Goal: Task Accomplishment & Management: Manage account settings

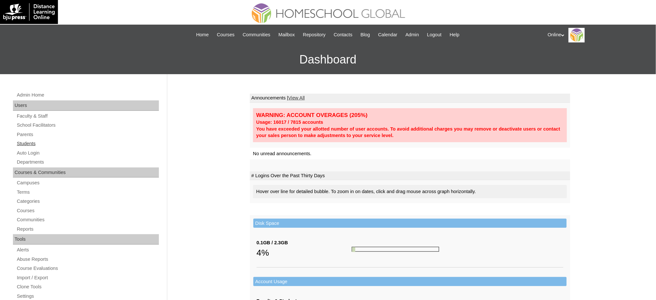
click at [37, 142] on link "Students" at bounding box center [87, 144] width 143 height 8
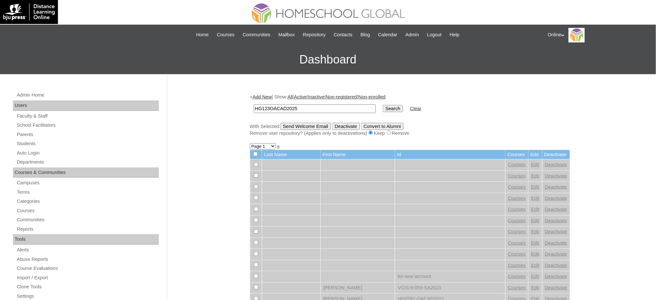
type input "HG123OACAD2025"
click at [383, 105] on input "Search" at bounding box center [393, 108] width 20 height 7
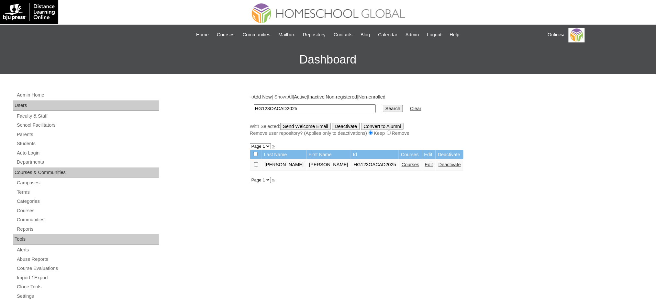
click at [425, 162] on link "Edit" at bounding box center [429, 164] width 8 height 5
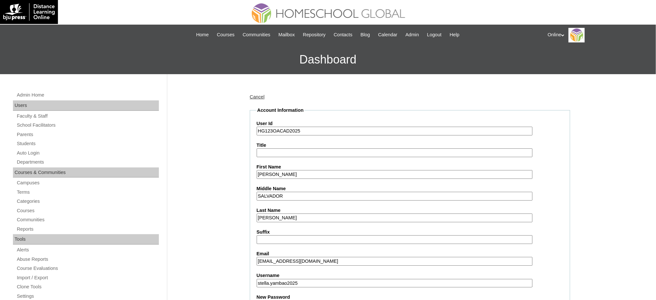
scroll to position [88, 0]
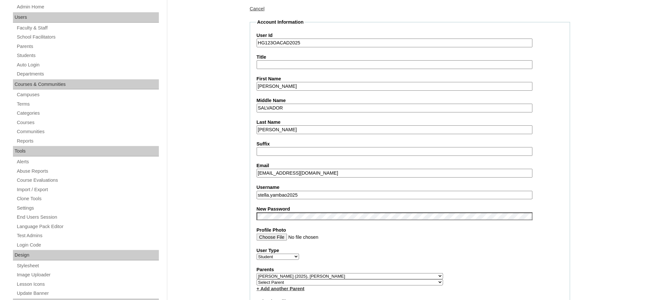
drag, startPoint x: 320, startPoint y: 185, endPoint x: 320, endPoint y: 192, distance: 7.4
click at [320, 192] on div "Username stella.yambao2025" at bounding box center [410, 191] width 307 height 15
click at [320, 192] on input "stella.yambao2025" at bounding box center [395, 195] width 276 height 9
paste input "[PERSON_NAME]"
type input "[PERSON_NAME].yambao2025"
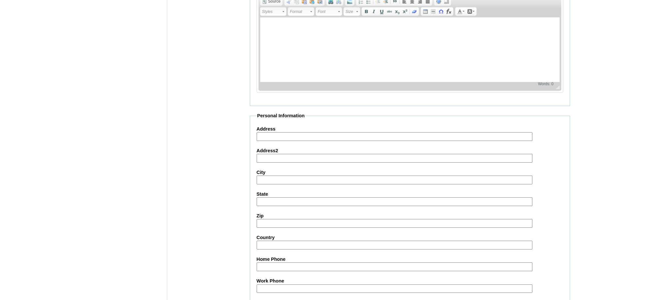
scroll to position [674, 0]
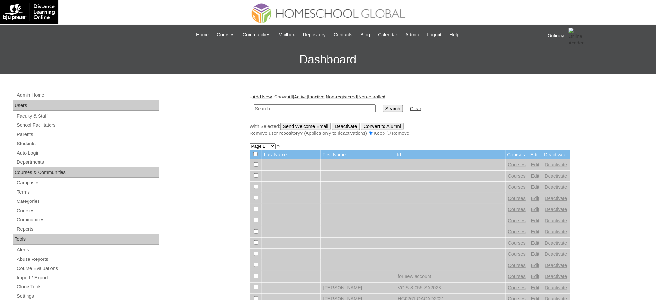
click at [562, 34] on div "Online My Profile My Settings Logout" at bounding box center [599, 36] width 102 height 16
click at [556, 58] on span "Logout" at bounding box center [559, 60] width 13 height 5
